Goal: Information Seeking & Learning: Learn about a topic

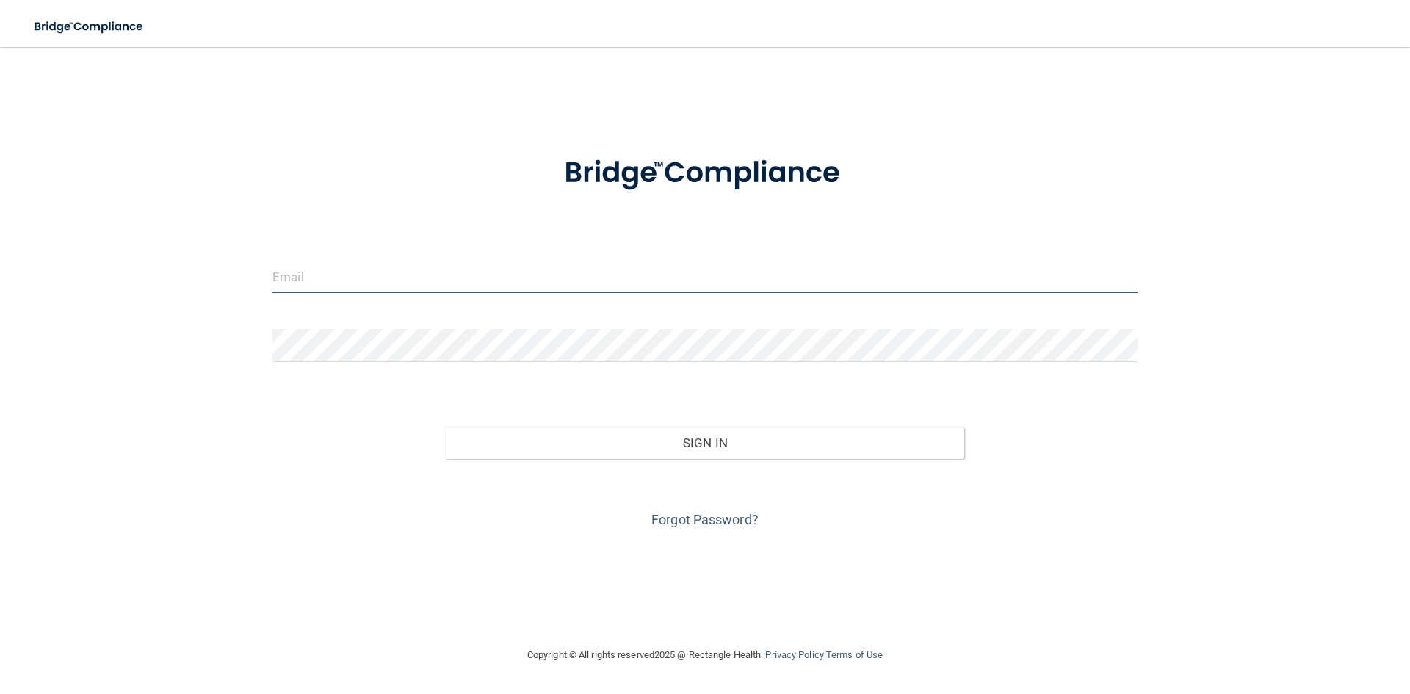
type input "[EMAIL_ADDRESS][DOMAIN_NAME]"
click at [408, 261] on input "[EMAIL_ADDRESS][DOMAIN_NAME]" at bounding box center [704, 276] width 865 height 33
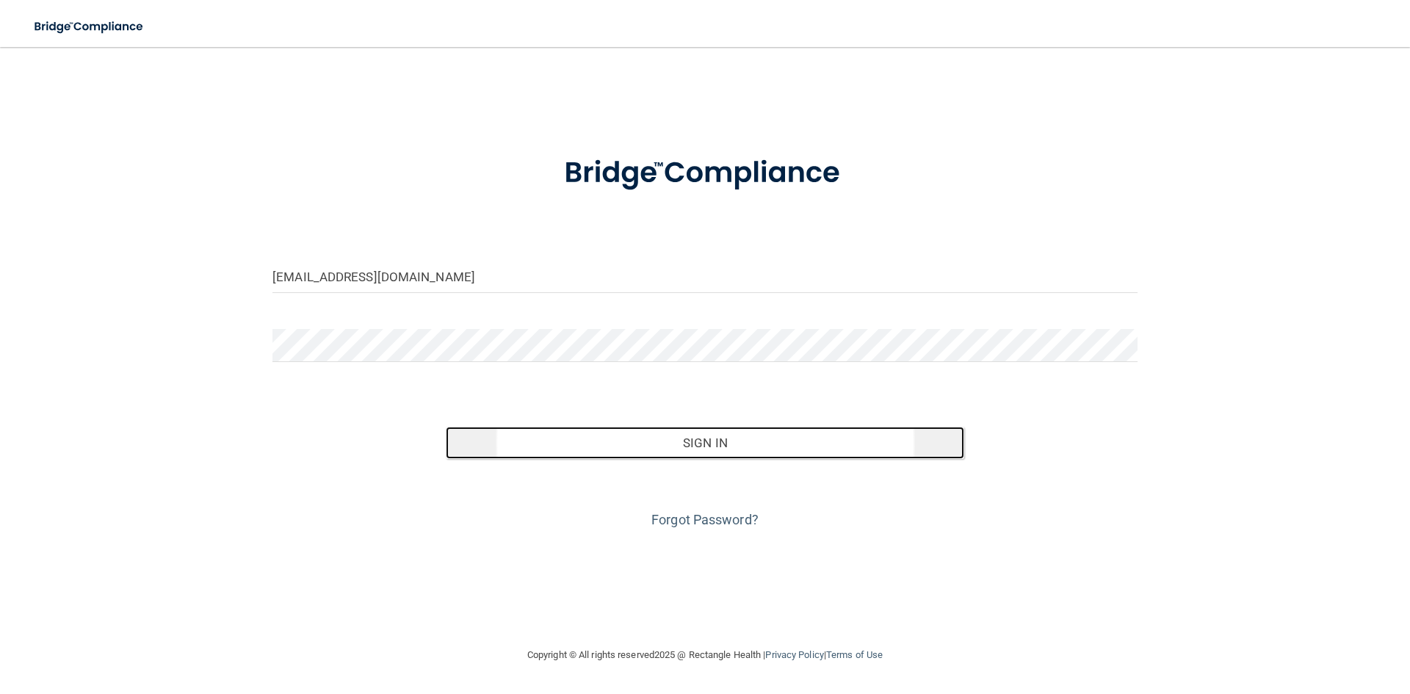
click at [687, 443] on button "Sign In" at bounding box center [705, 443] width 519 height 32
click at [689, 439] on button "Sign In" at bounding box center [705, 443] width 519 height 32
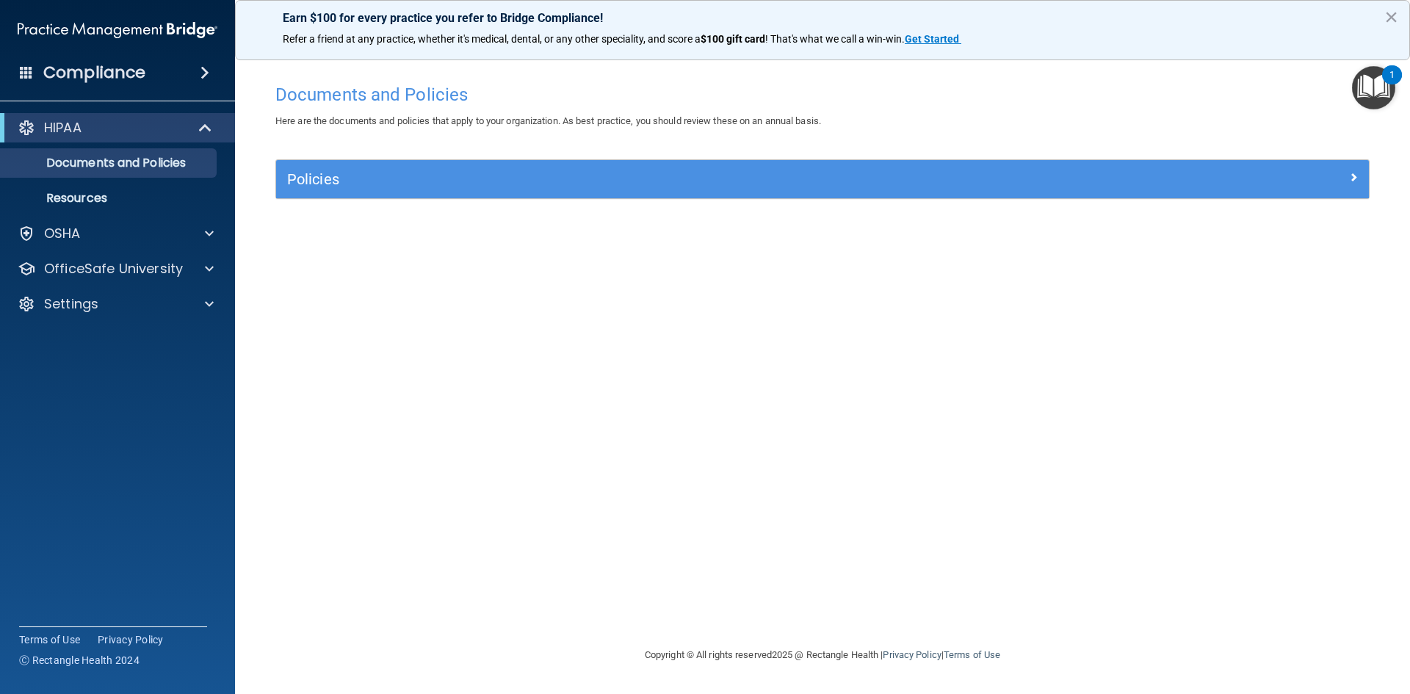
click at [1363, 78] on img "Open Resource Center, 1 new notification" at bounding box center [1373, 87] width 43 height 43
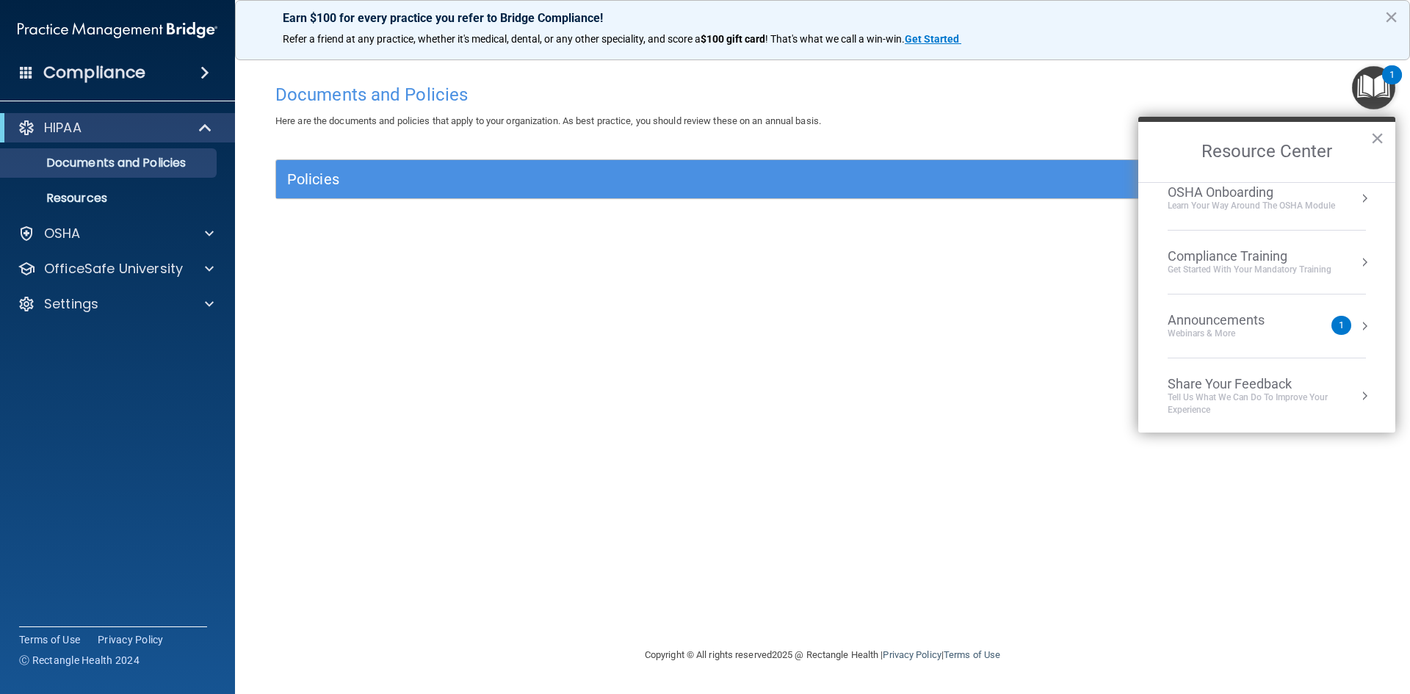
scroll to position [82, 0]
click at [1200, 256] on div "Compliance Training" at bounding box center [1249, 254] width 164 height 16
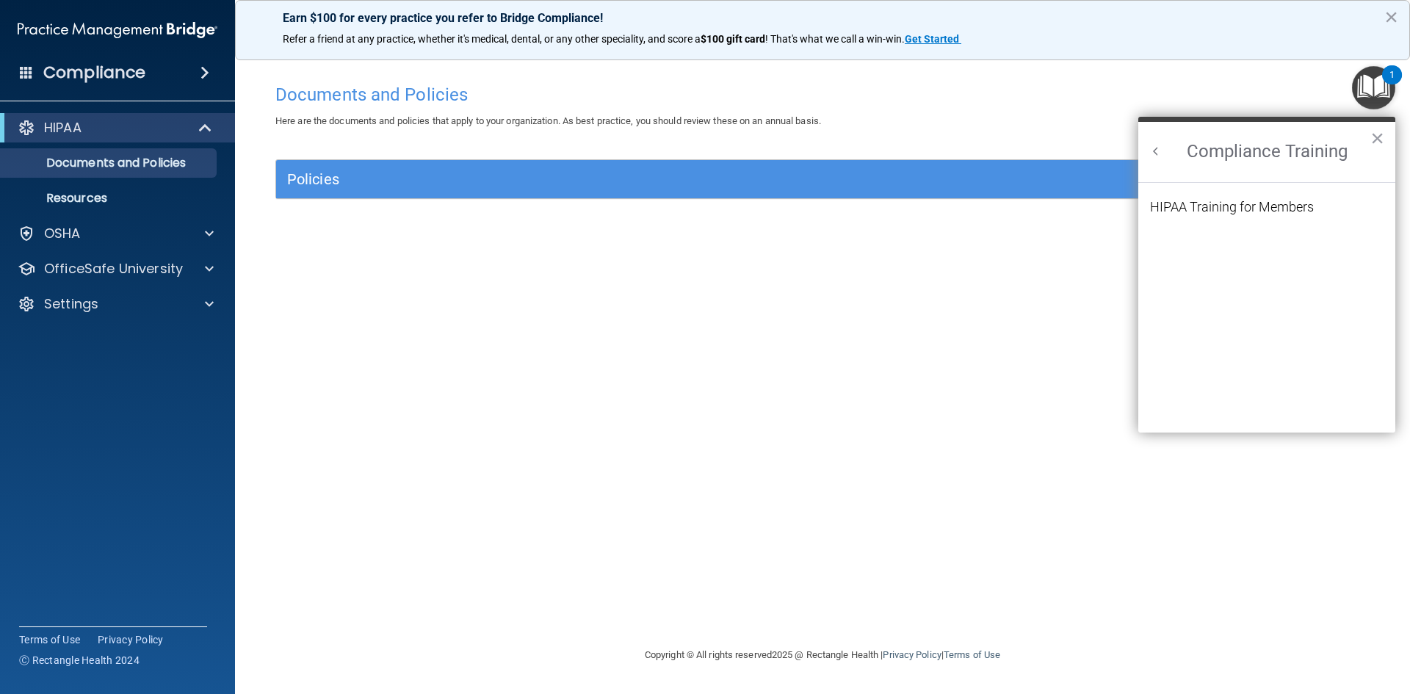
scroll to position [0, 0]
click at [176, 230] on div "OSHA" at bounding box center [98, 234] width 182 height 18
click at [170, 341] on p "OfficeSafe University" at bounding box center [113, 339] width 139 height 18
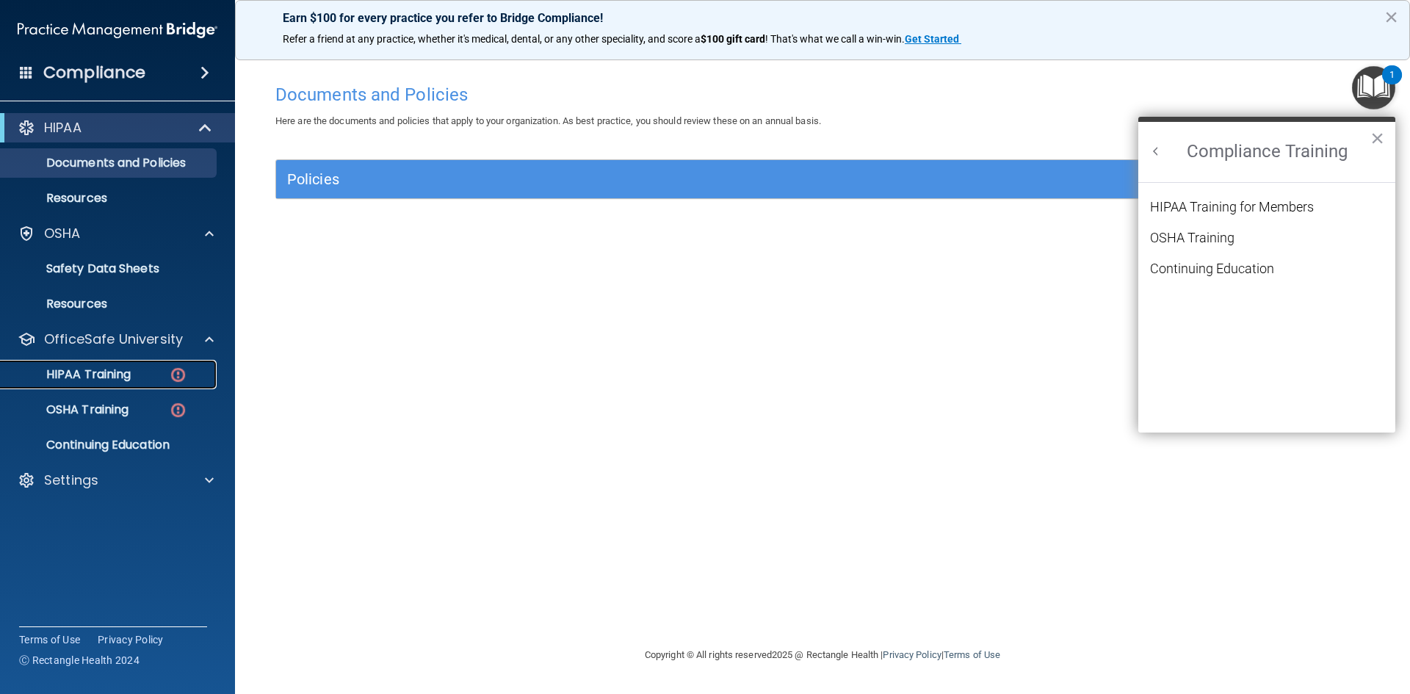
click at [31, 368] on p "HIPAA Training" at bounding box center [70, 374] width 121 height 15
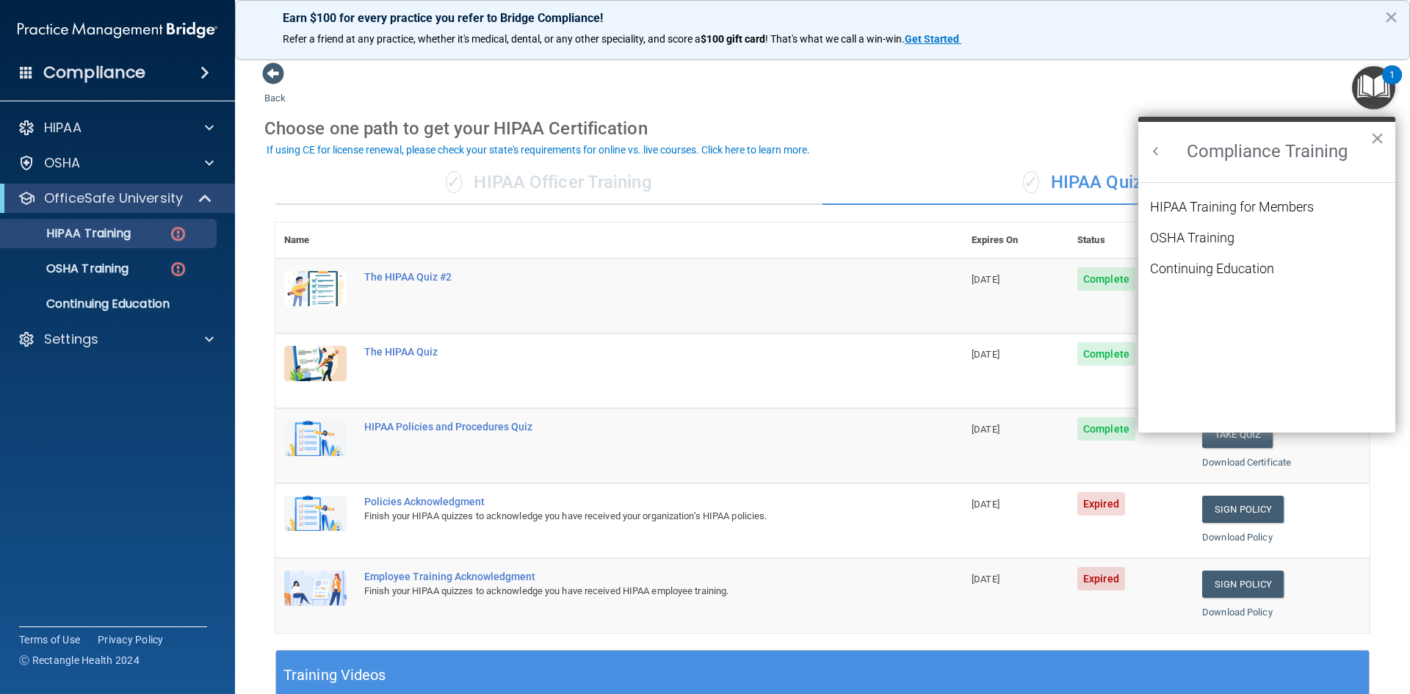
click at [1376, 136] on button "×" at bounding box center [1377, 137] width 14 height 23
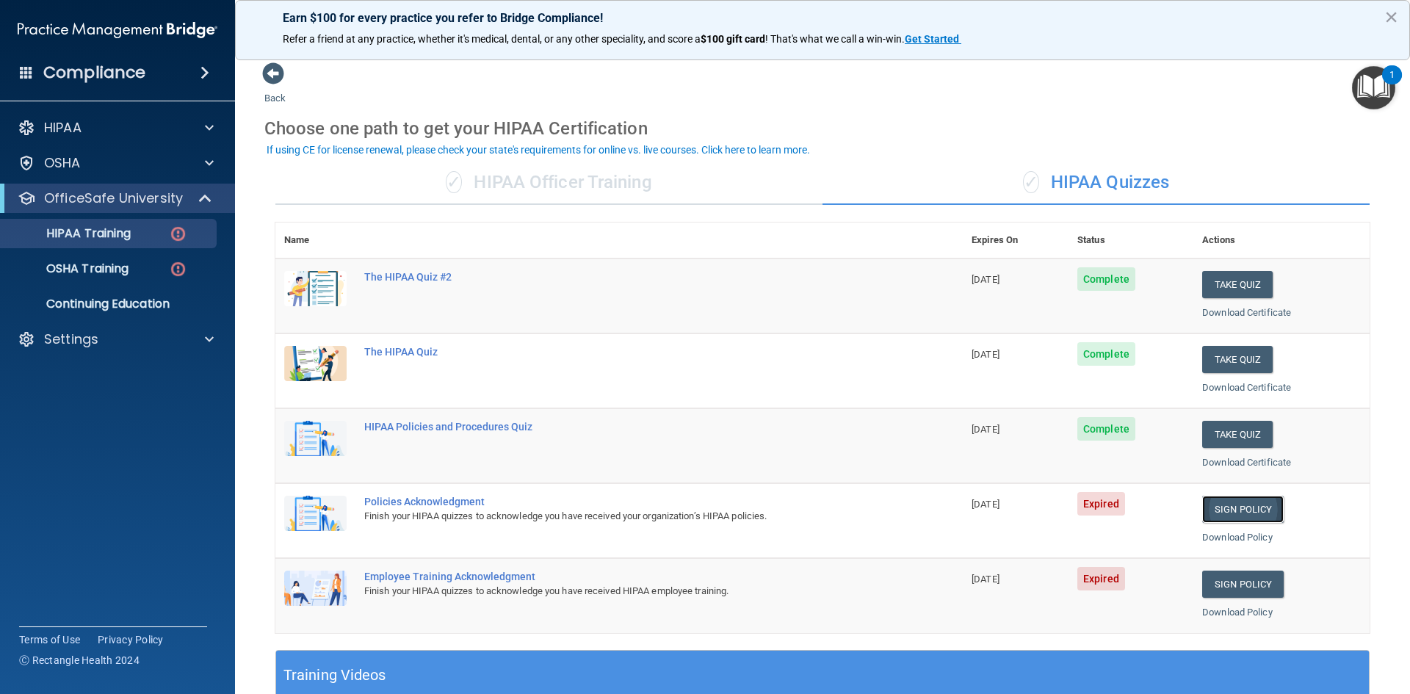
click at [1221, 515] on link "Sign Policy" at bounding box center [1243, 509] width 82 height 27
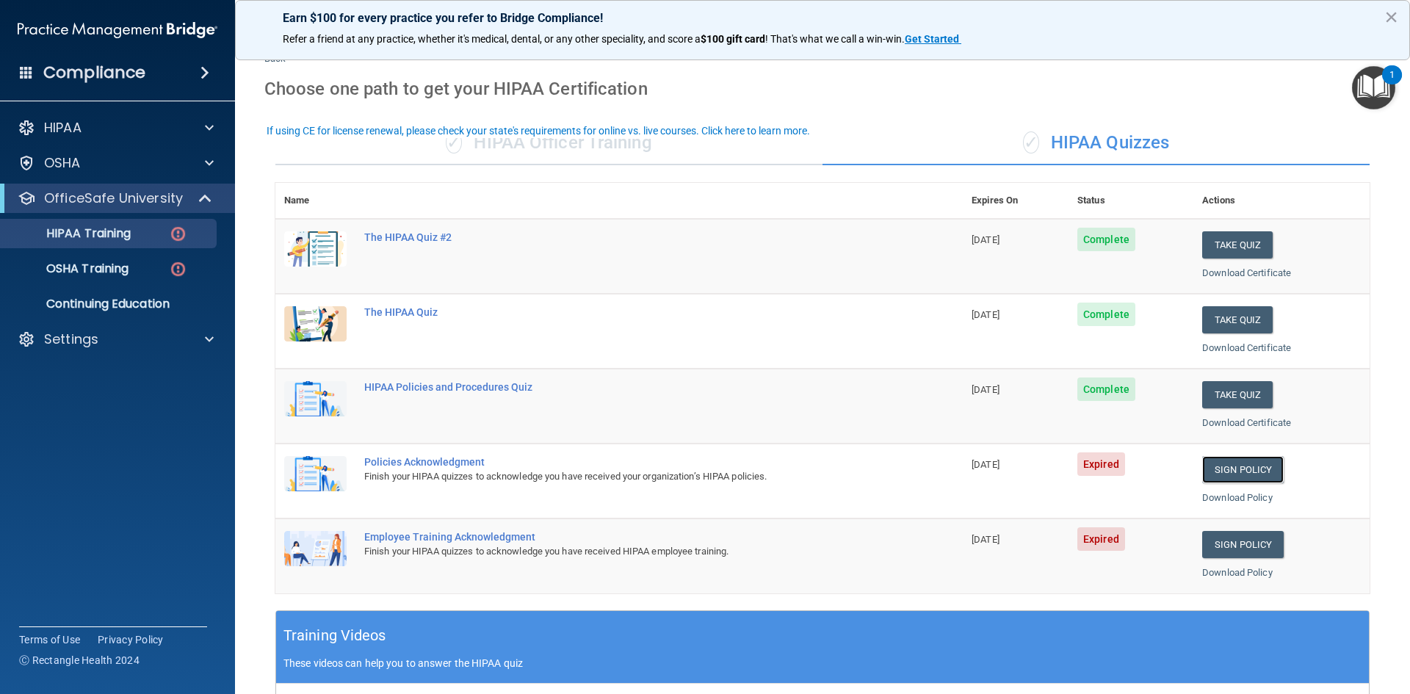
scroll to position [73, 0]
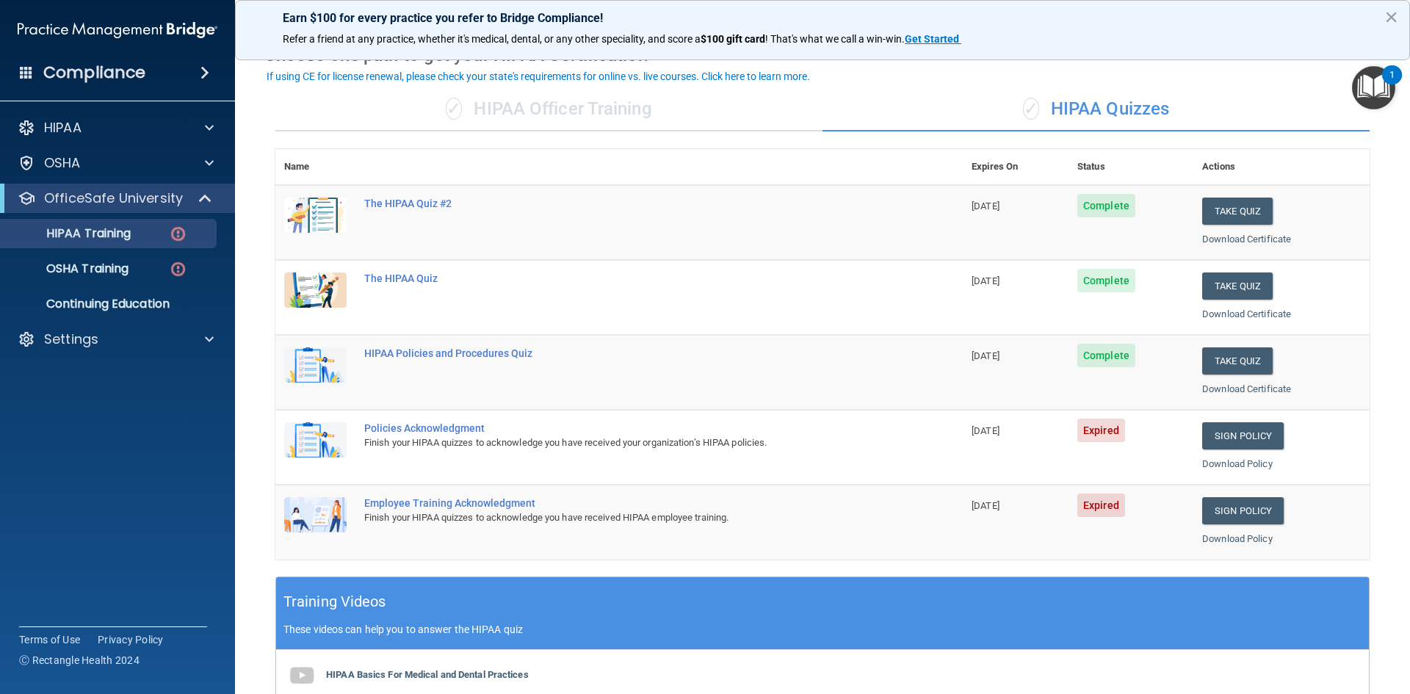
click at [1201, 490] on td "Sign Policy Sign Policy Download Policy" at bounding box center [1281, 522] width 176 height 74
click at [1217, 513] on link "Sign Policy" at bounding box center [1243, 510] width 82 height 27
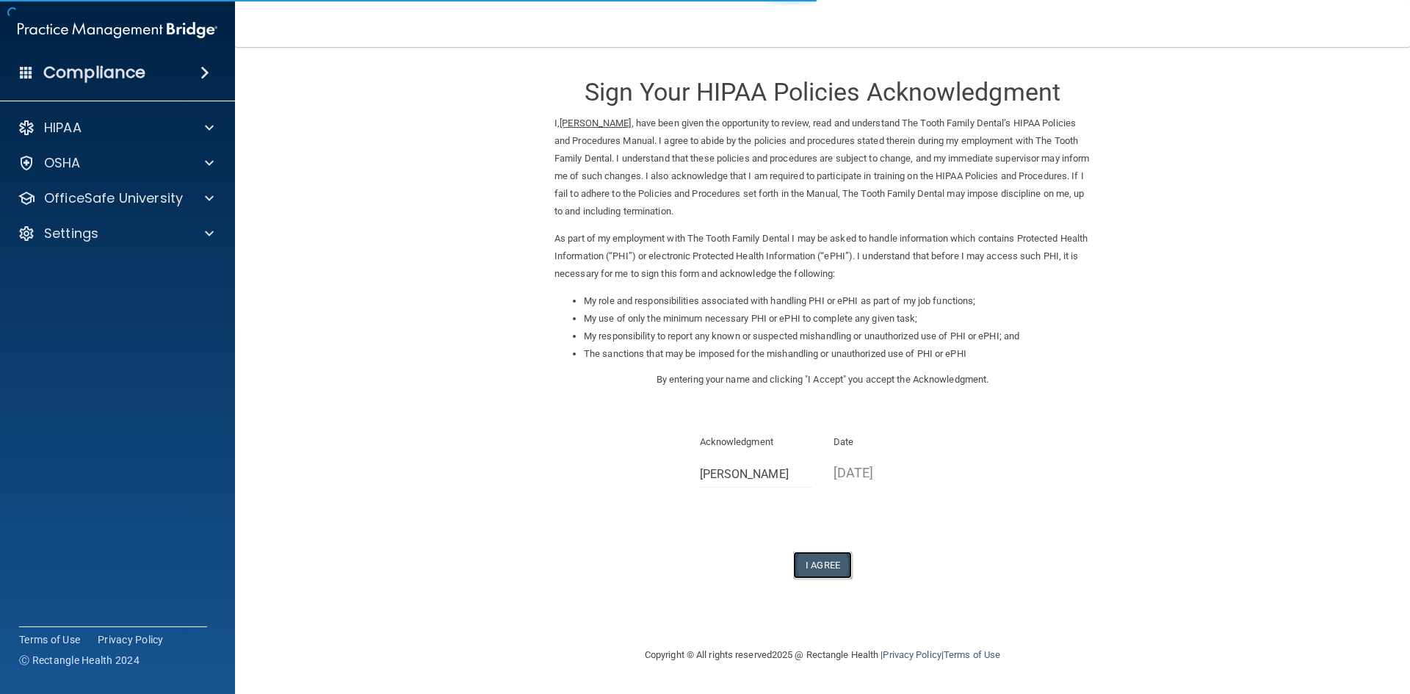
drag, startPoint x: 831, startPoint y: 560, endPoint x: 822, endPoint y: 559, distance: 8.8
click at [830, 560] on button "I Agree" at bounding box center [822, 564] width 59 height 27
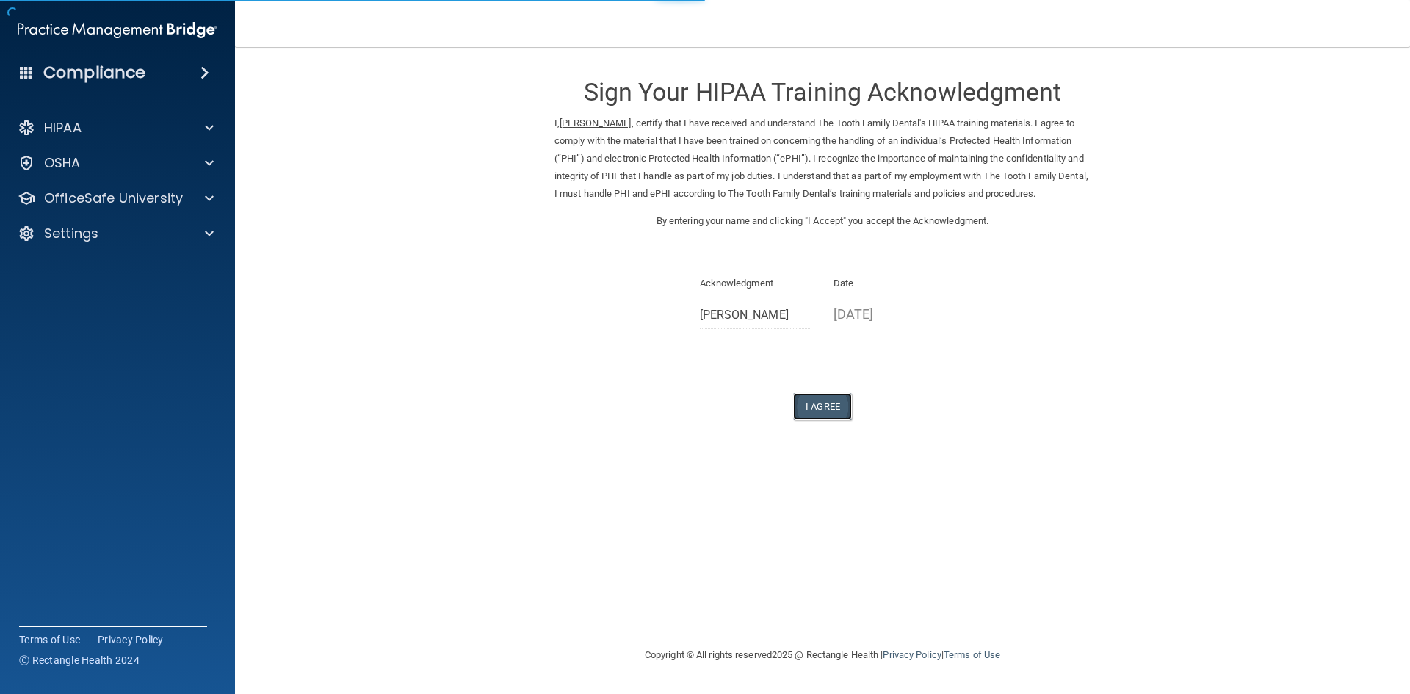
click at [809, 411] on button "I Agree" at bounding box center [822, 406] width 59 height 27
click at [830, 408] on button "I Agree" at bounding box center [822, 406] width 59 height 27
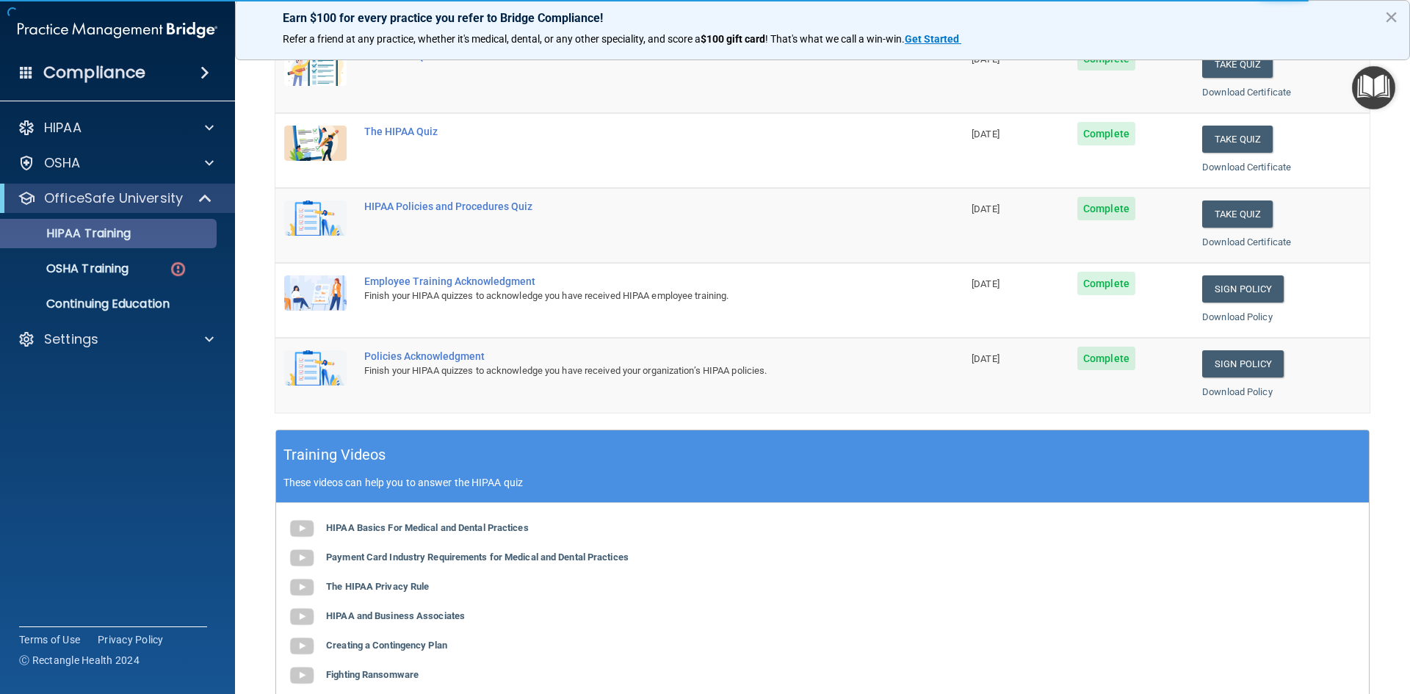
scroll to position [73, 0]
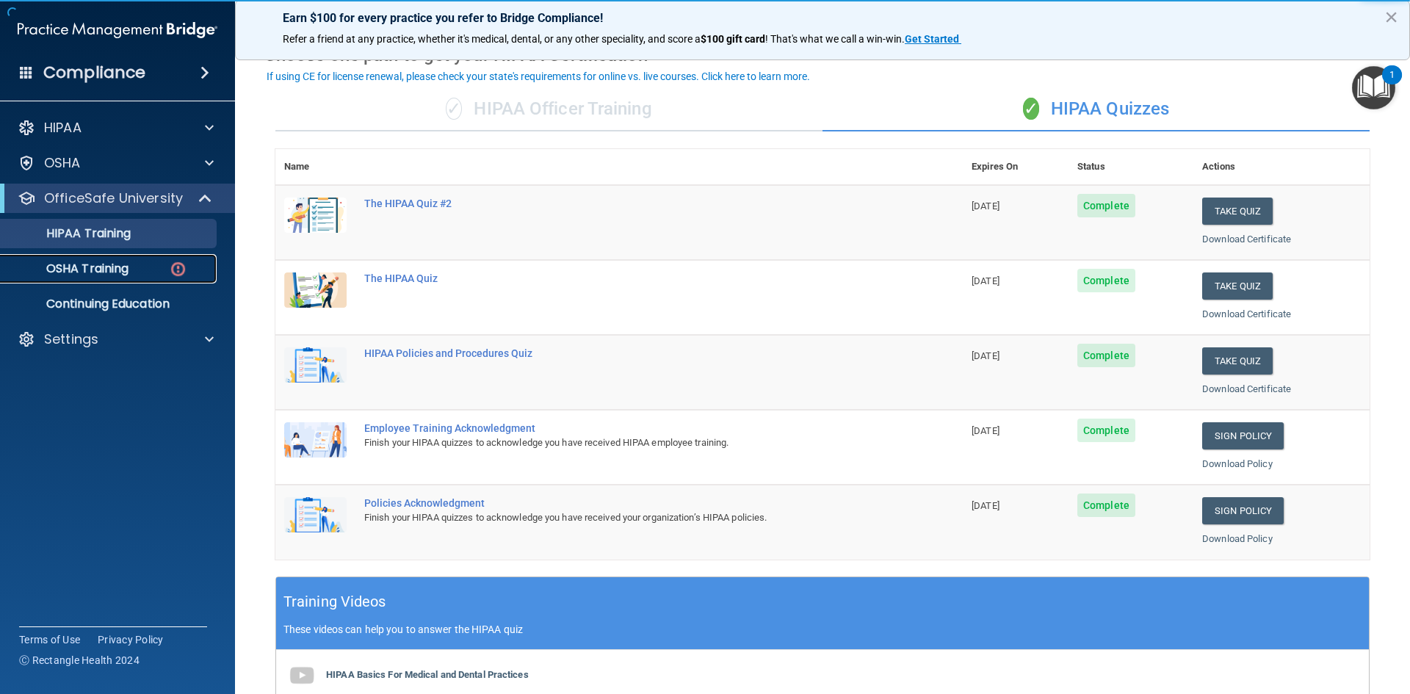
click at [168, 271] on div "OSHA Training" at bounding box center [110, 268] width 200 height 15
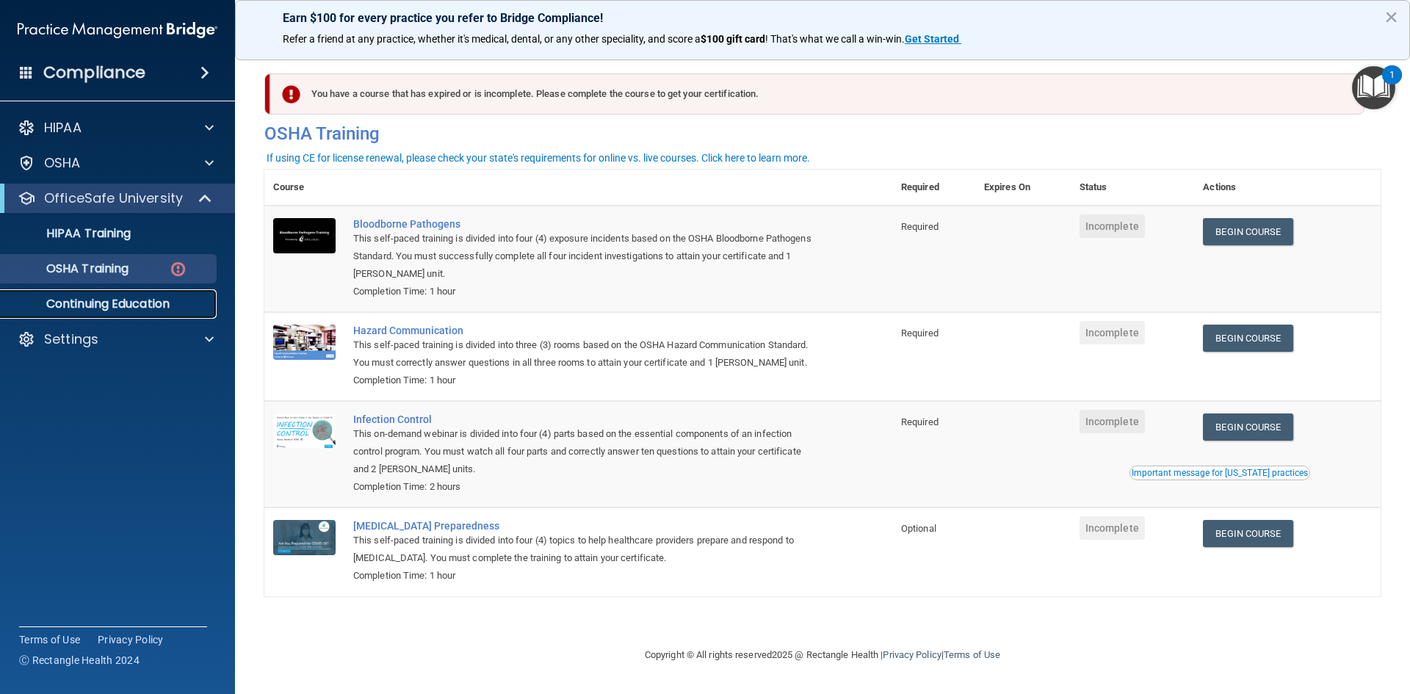
click at [156, 314] on link "Continuing Education" at bounding box center [100, 303] width 231 height 29
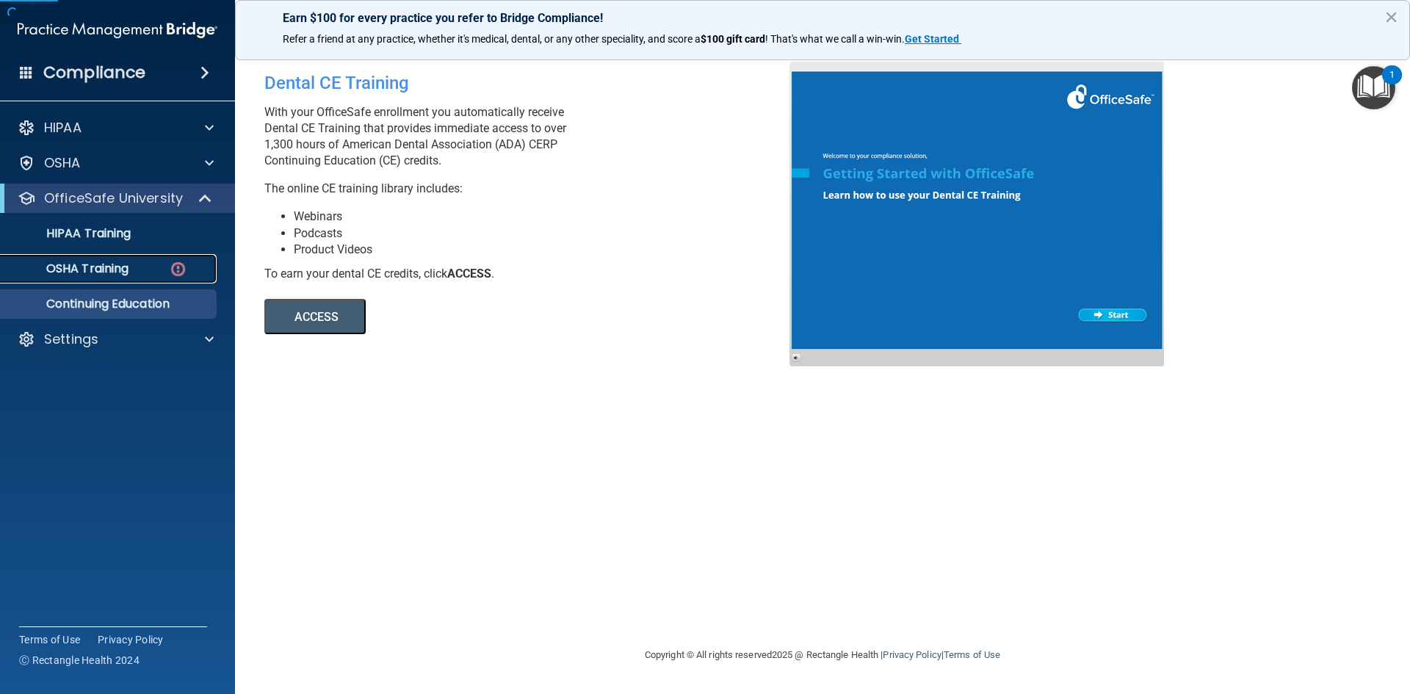
click at [153, 275] on div "OSHA Training" at bounding box center [110, 268] width 200 height 15
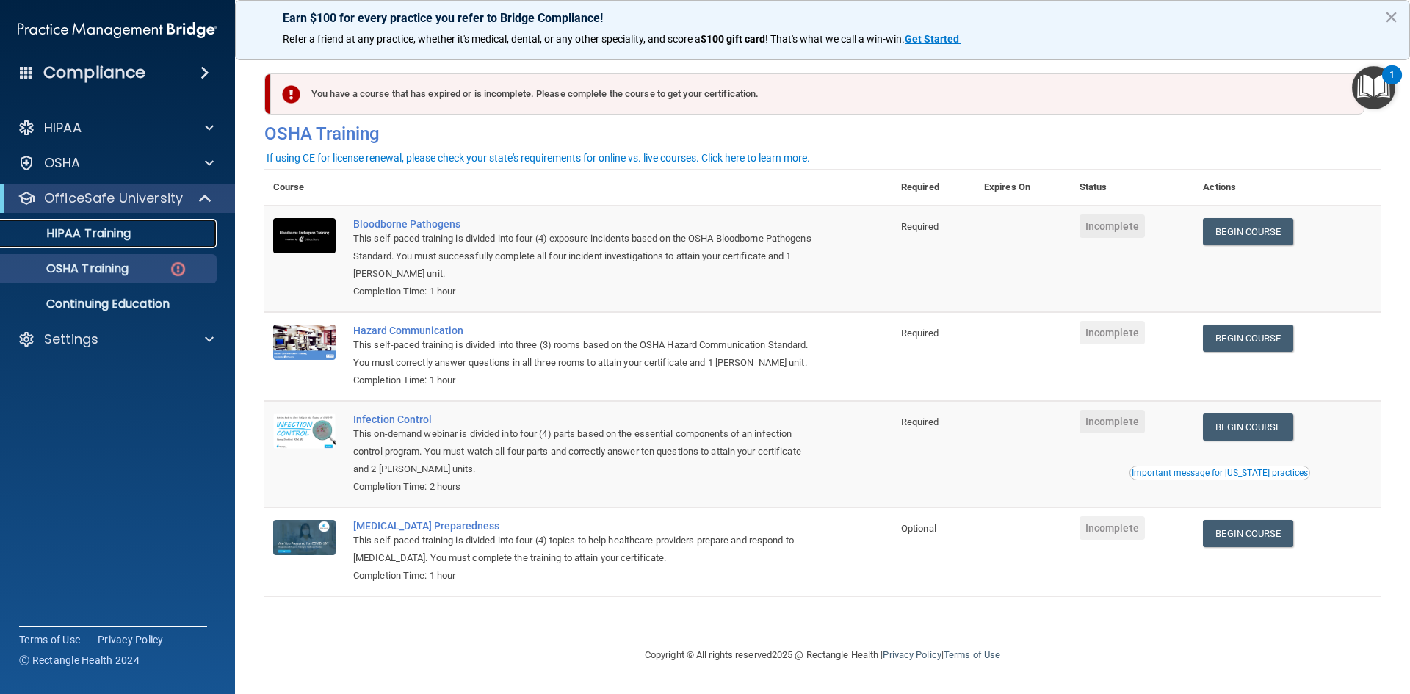
click at [106, 227] on p "HIPAA Training" at bounding box center [70, 233] width 121 height 15
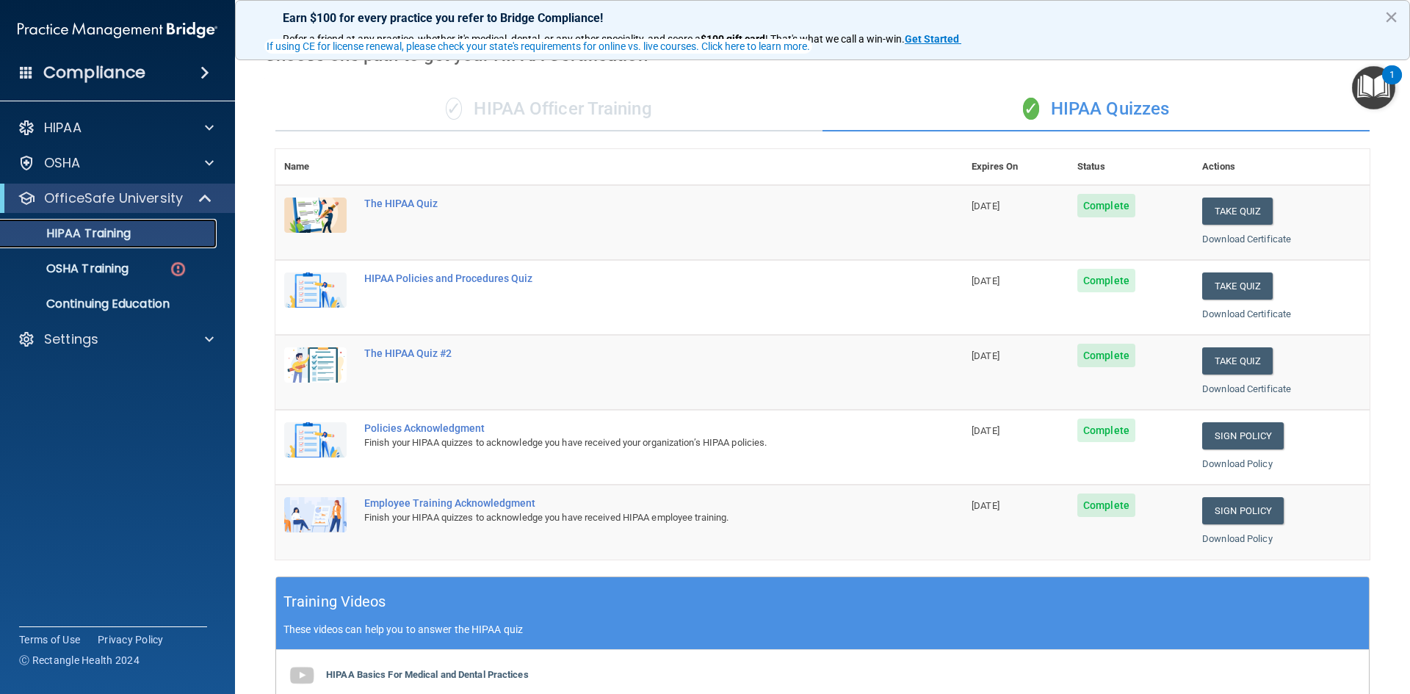
scroll to position [412, 0]
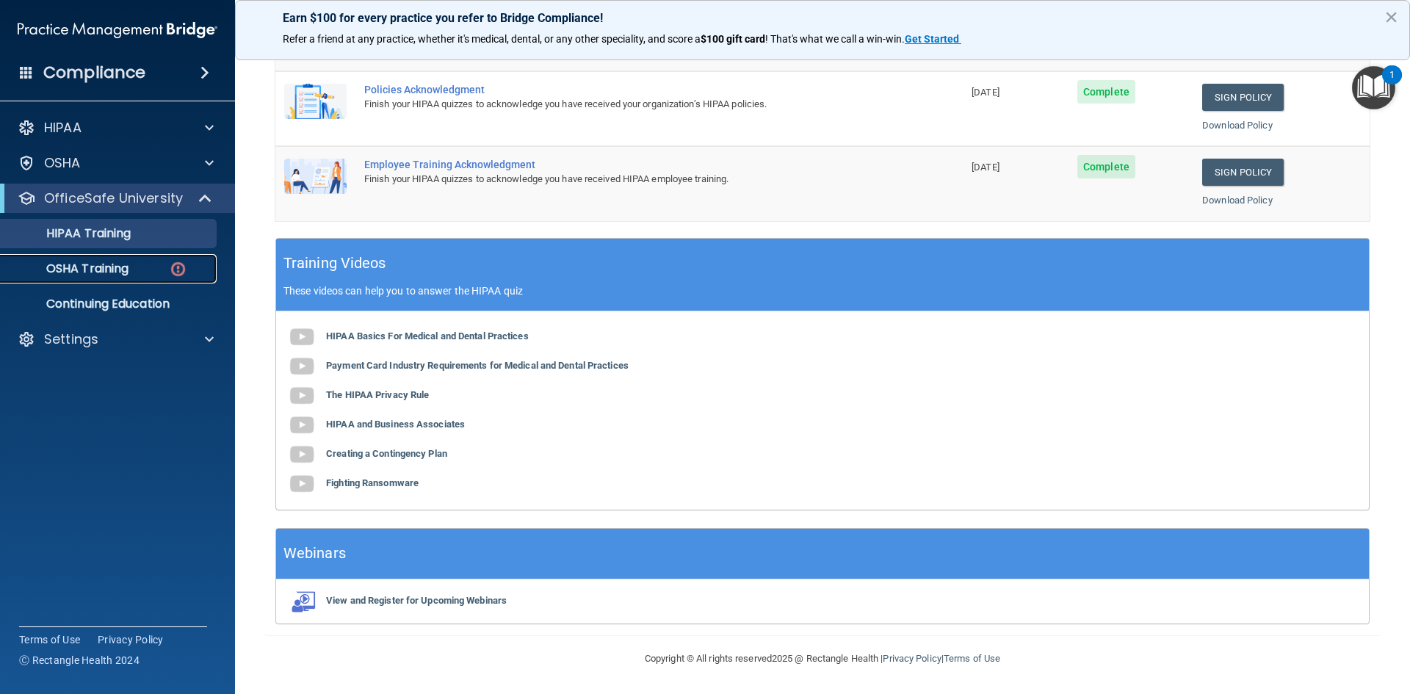
click at [113, 267] on p "OSHA Training" at bounding box center [69, 268] width 119 height 15
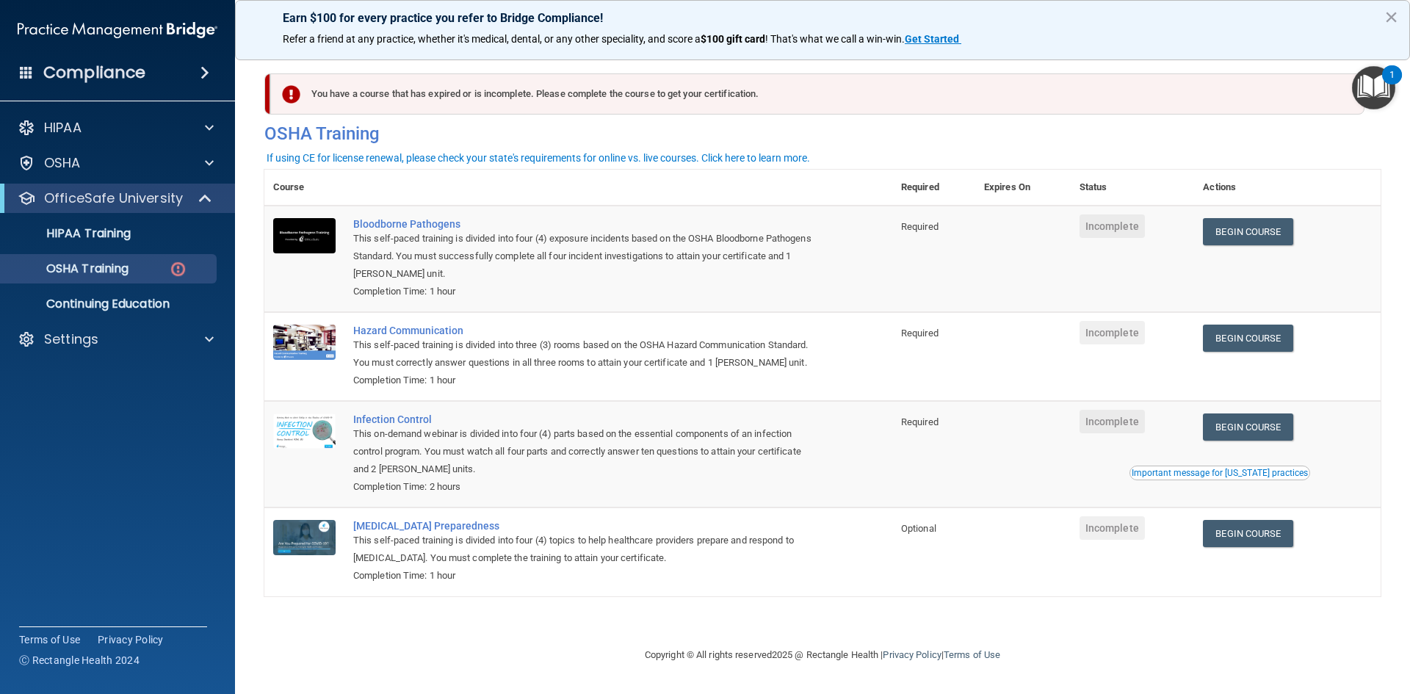
drag, startPoint x: 92, startPoint y: 211, endPoint x: 90, endPoint y: 229, distance: 17.7
click at [93, 211] on div "OfficeSafe University" at bounding box center [117, 198] width 235 height 29
click at [90, 236] on p "HIPAA Training" at bounding box center [70, 233] width 121 height 15
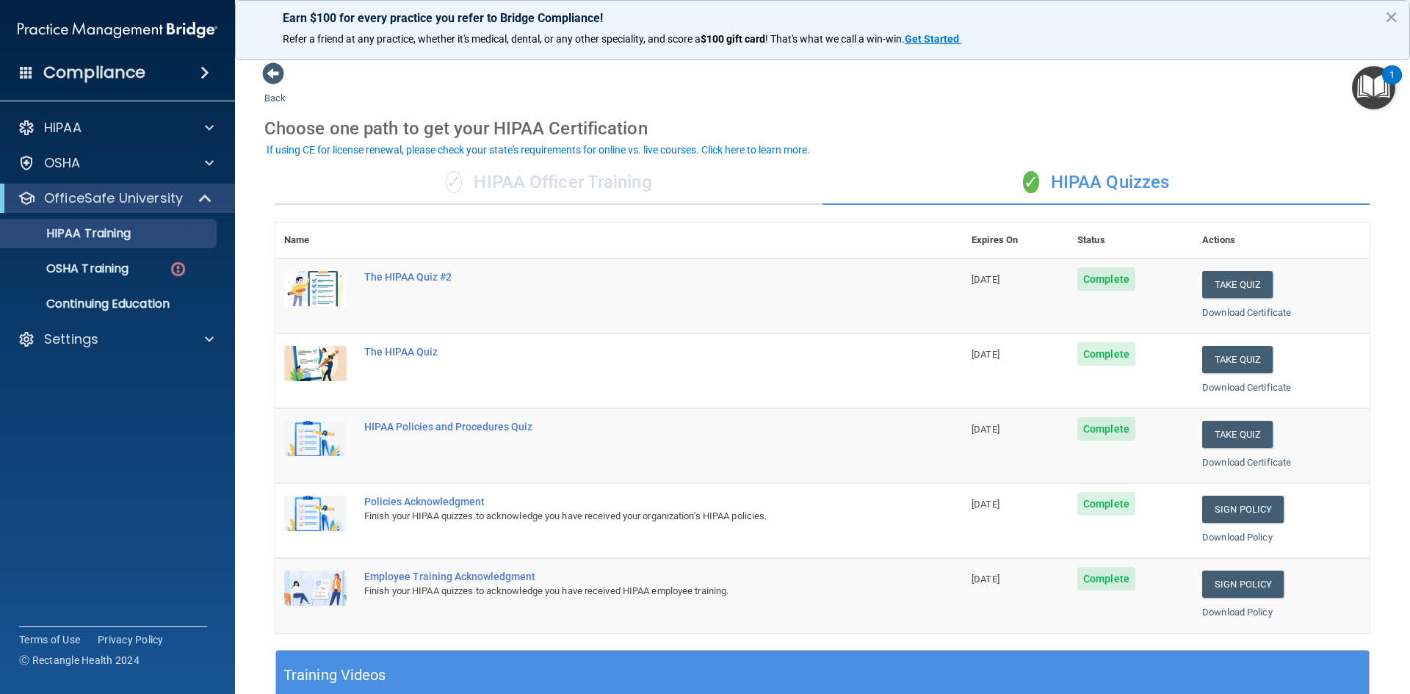
drag, startPoint x: 608, startPoint y: 178, endPoint x: 625, endPoint y: 170, distance: 18.7
click at [610, 177] on div "✓ HIPAA Officer Training" at bounding box center [548, 183] width 547 height 44
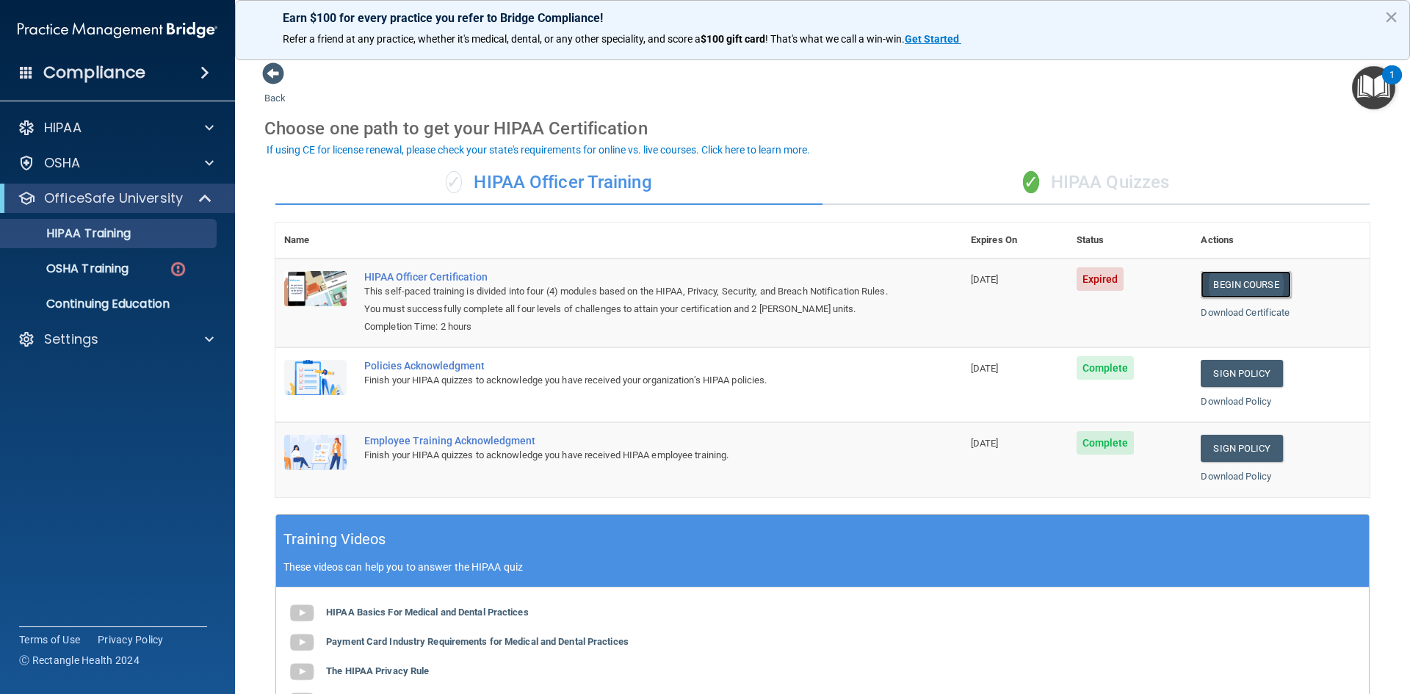
click at [1209, 285] on link "Begin Course" at bounding box center [1245, 284] width 90 height 27
